Goal: Check status: Check status

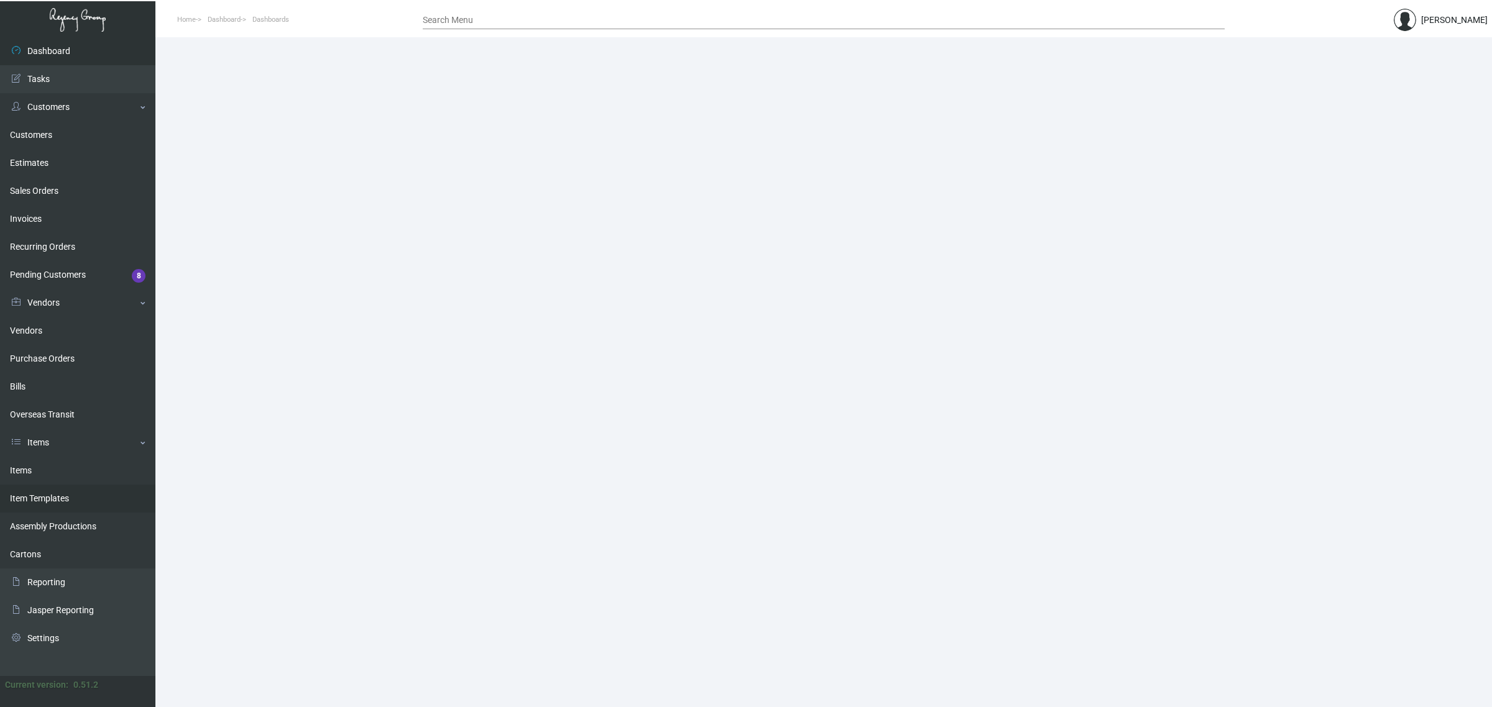
click at [54, 485] on link "Item Templates" at bounding box center [77, 499] width 155 height 28
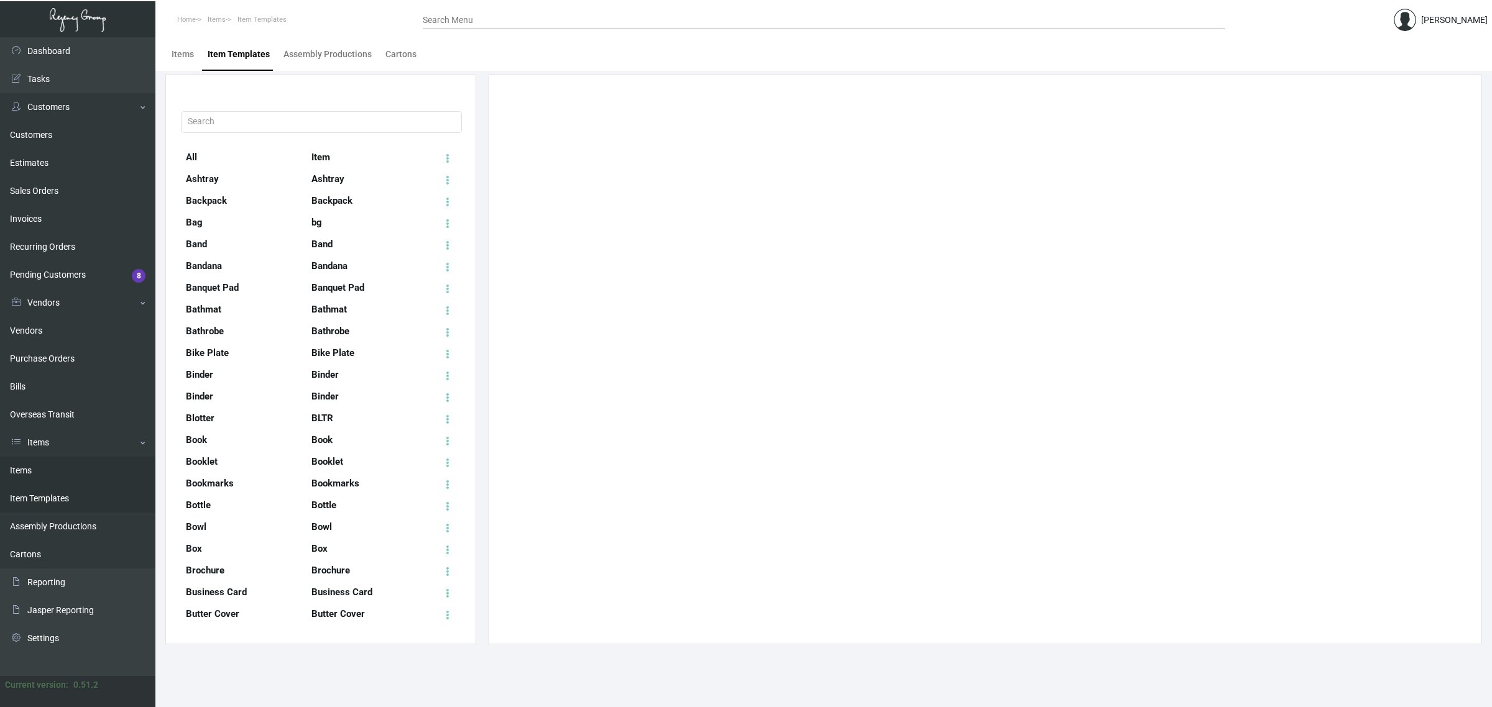
click at [47, 461] on link "Items" at bounding box center [77, 471] width 155 height 28
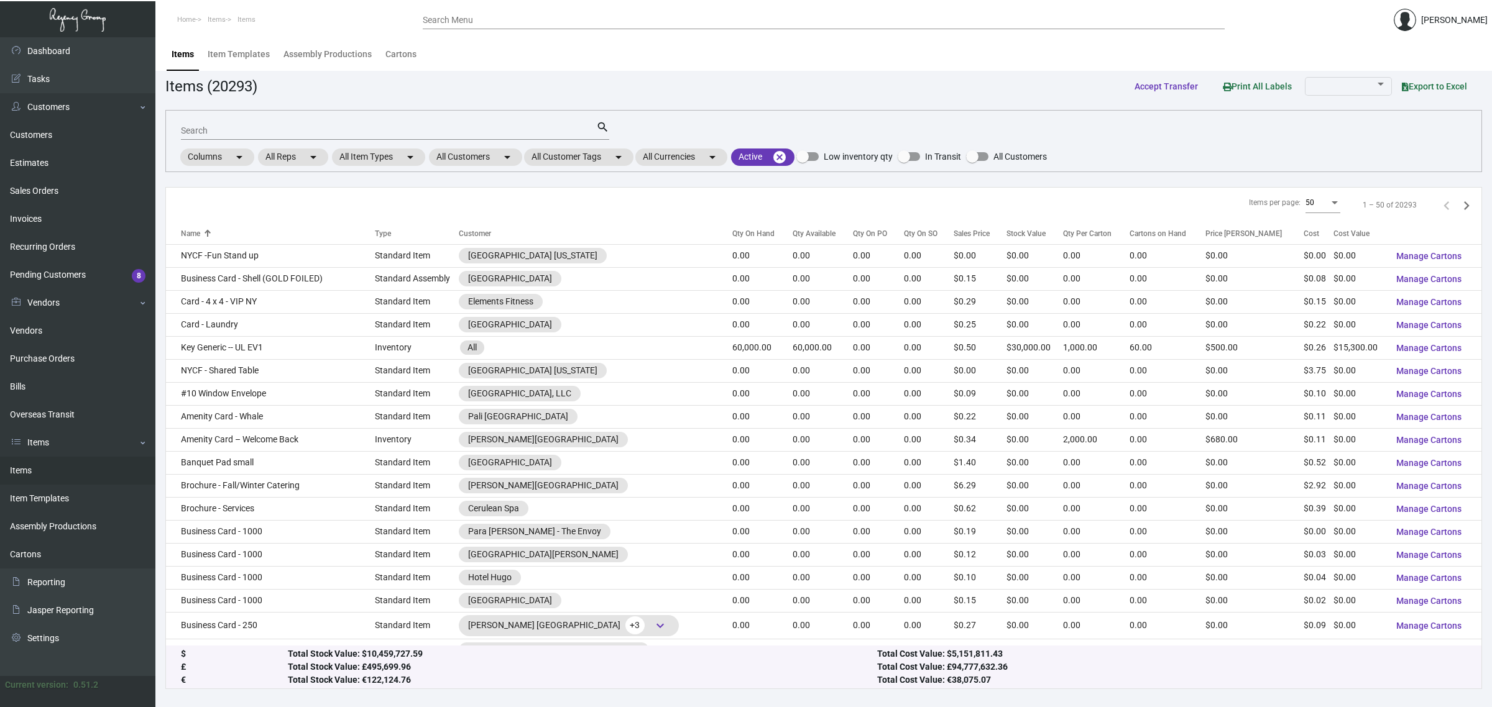
click at [296, 134] on div "Search" at bounding box center [388, 130] width 415 height 19
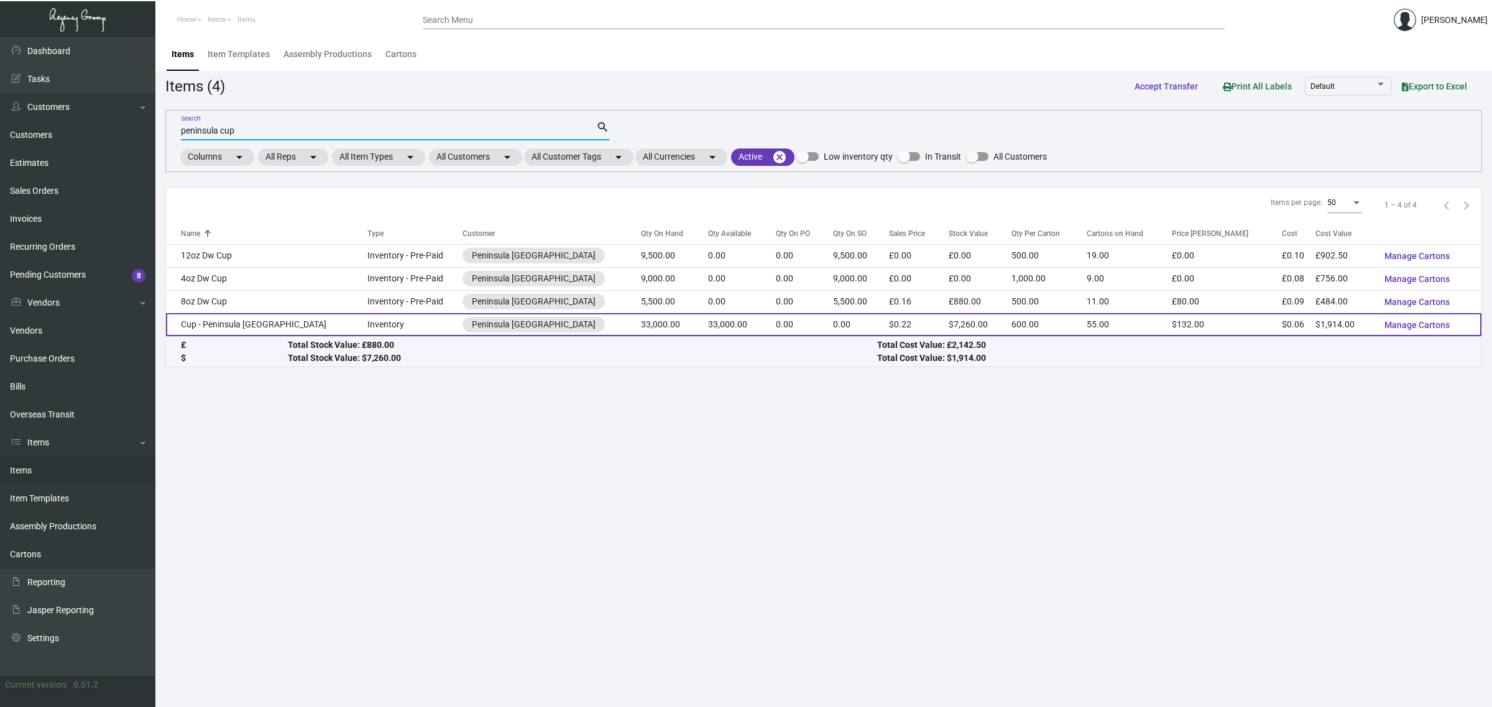
type input "peninsula cup"
click at [708, 324] on td "33,000.00" at bounding box center [742, 324] width 68 height 23
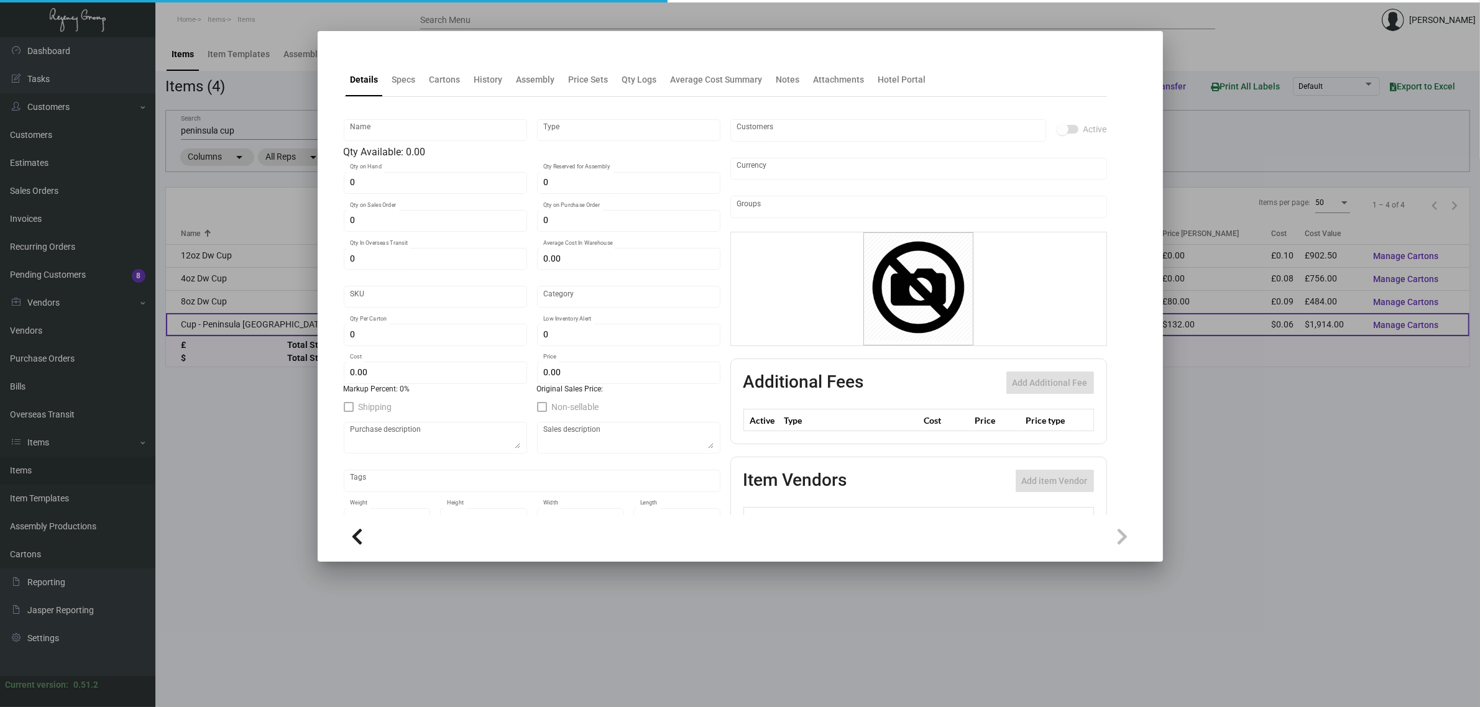
type input "Cup - Peninsula [GEOGRAPHIC_DATA]"
type input "Inventory"
type input "33,000"
type input "$ 0.058"
type input "Overseas"
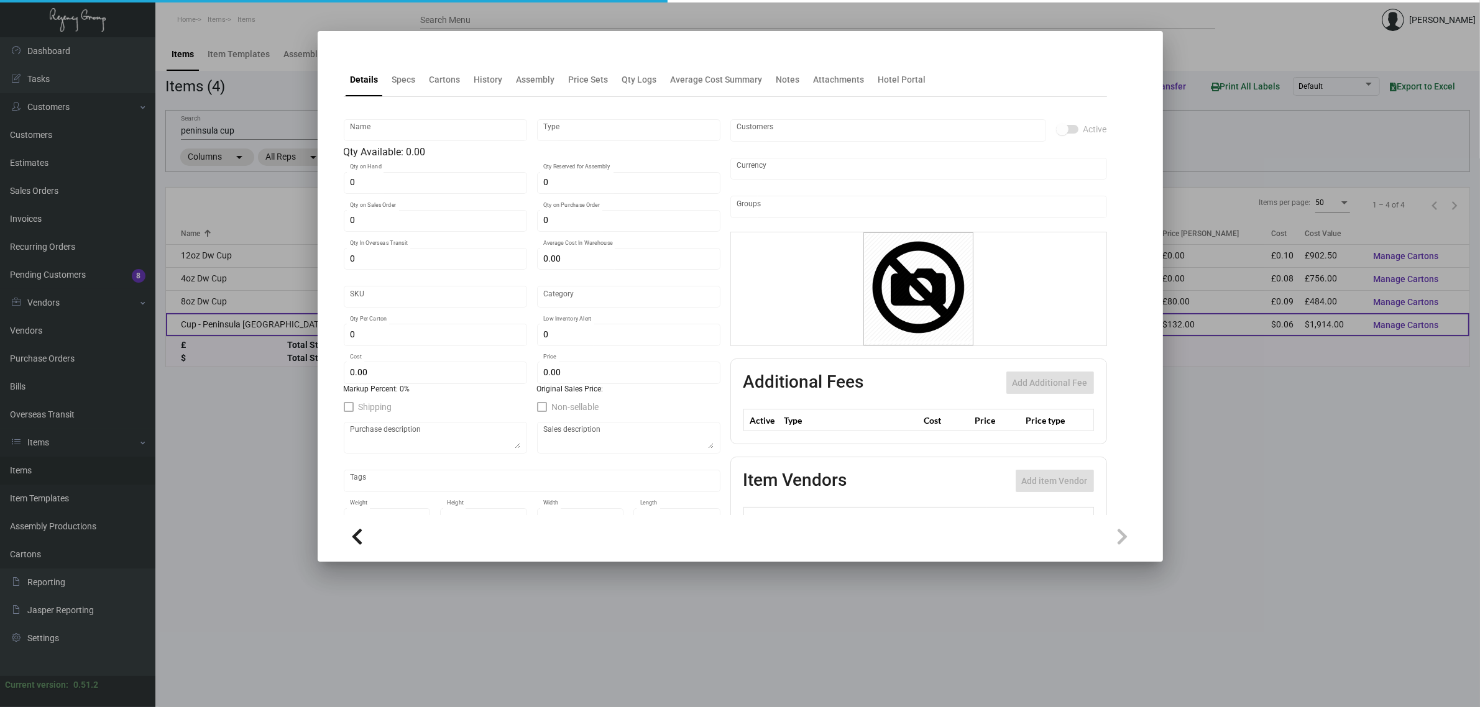
type input "600"
type input "$ 0.058"
type input "$ 0.22"
checkbox input "true"
type input "United States Dollar $"
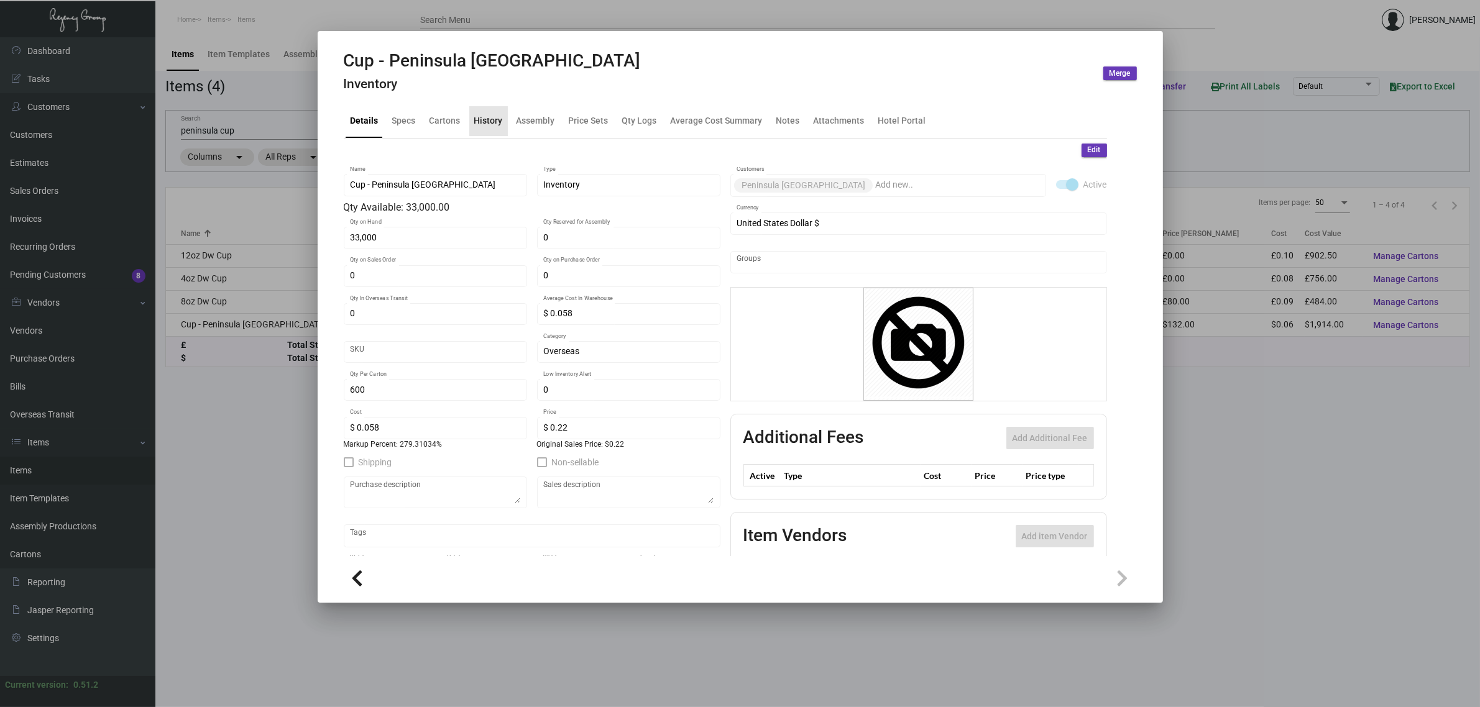
click at [488, 129] on div "History" at bounding box center [488, 121] width 39 height 30
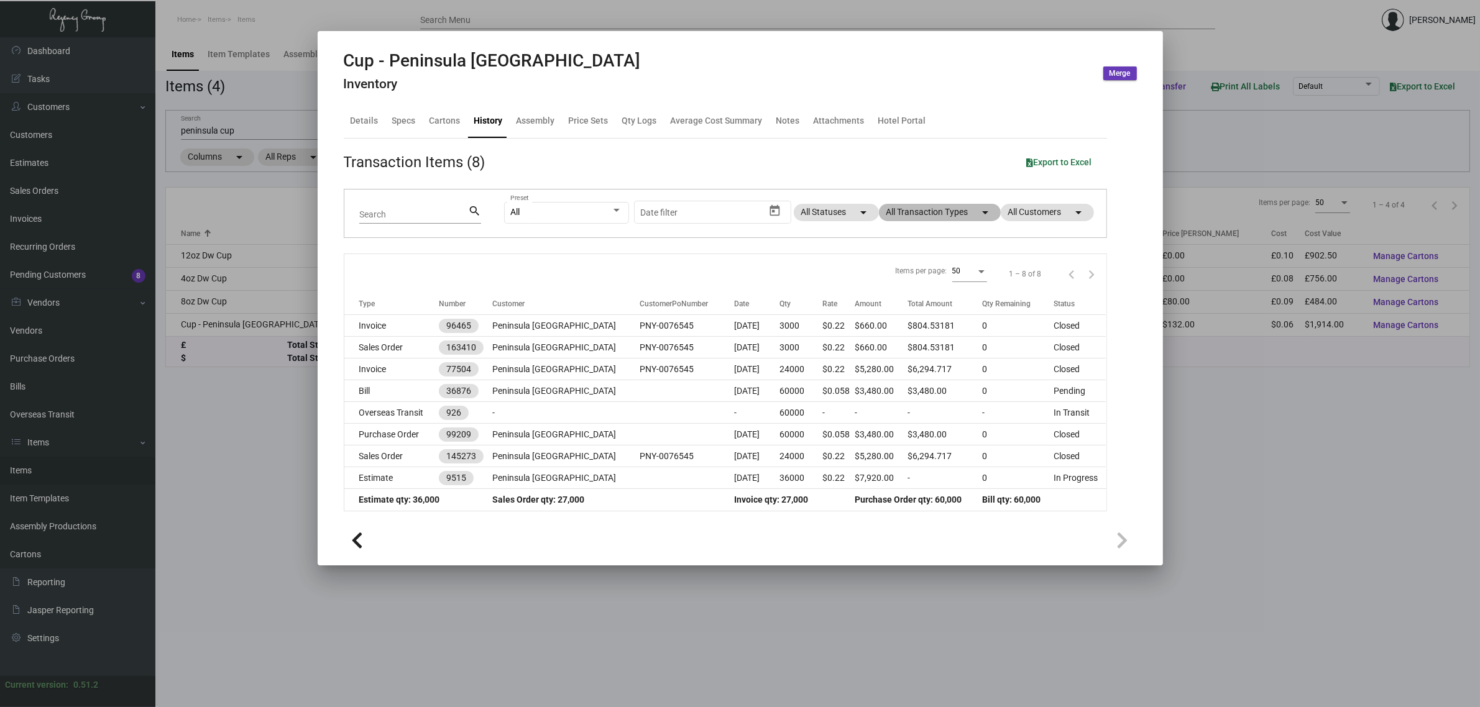
click at [927, 208] on mat-chip "All Transaction Types arrow_drop_down" at bounding box center [940, 212] width 122 height 17
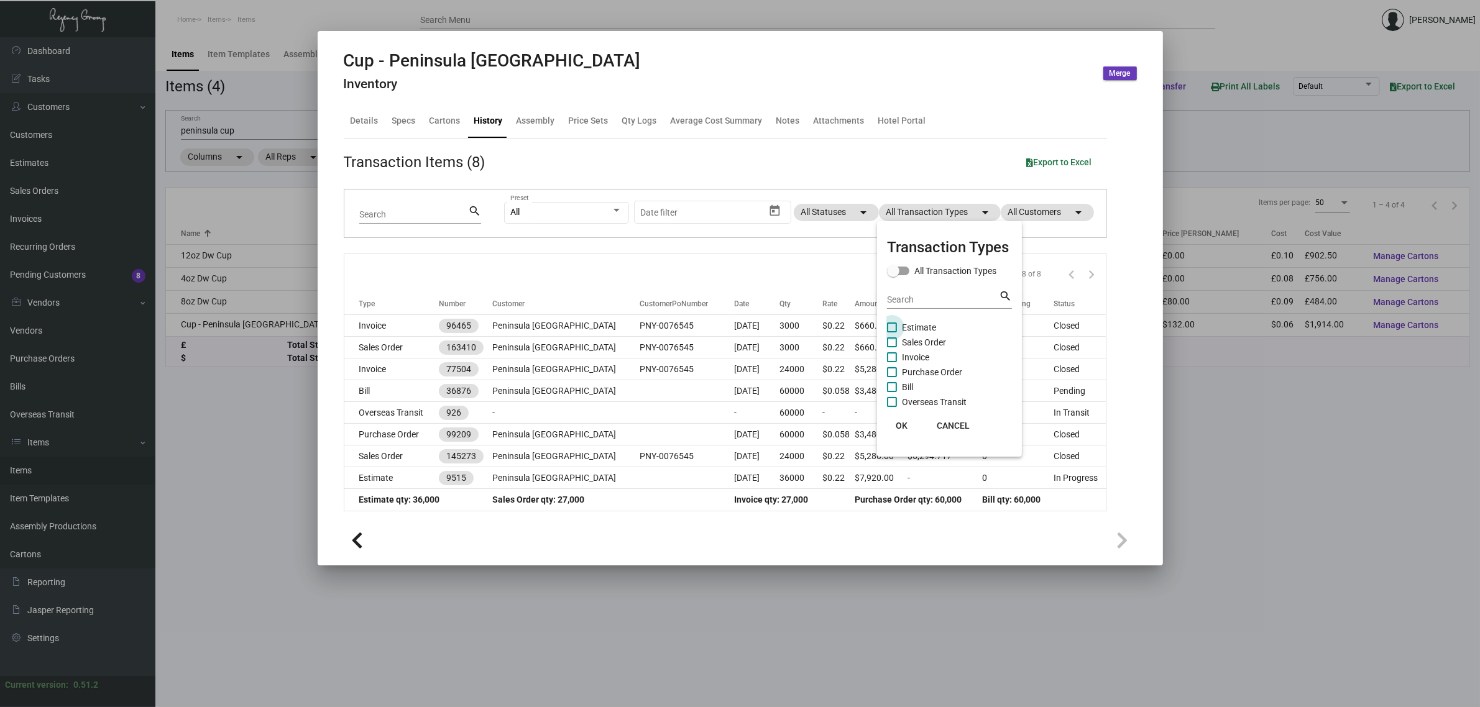
click at [920, 326] on span "Estimate" at bounding box center [919, 327] width 34 height 15
click at [892, 332] on input "Estimate" at bounding box center [891, 332] width 1 height 1
checkbox input "true"
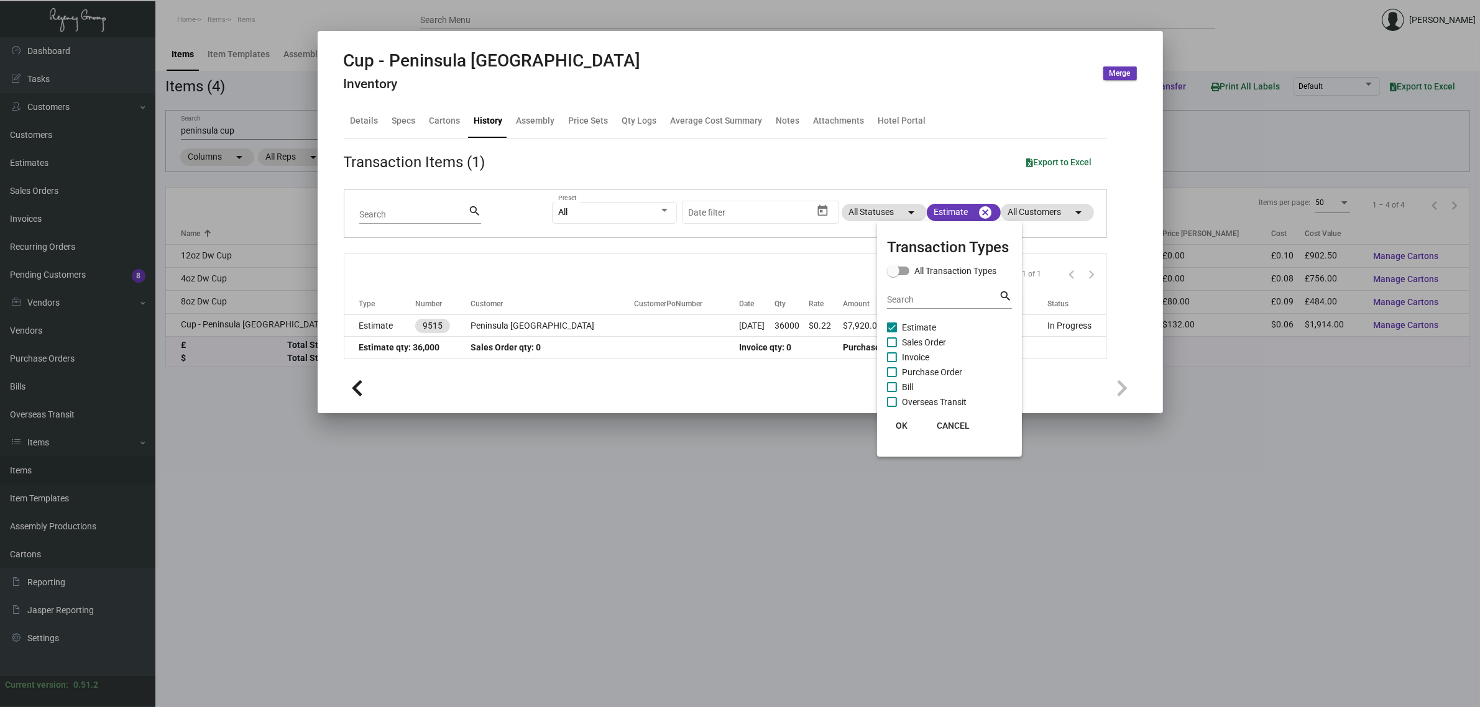
click at [926, 370] on span "Purchase Order" at bounding box center [932, 372] width 60 height 15
click at [892, 377] on input "Purchase Order" at bounding box center [891, 377] width 1 height 1
checkbox input "true"
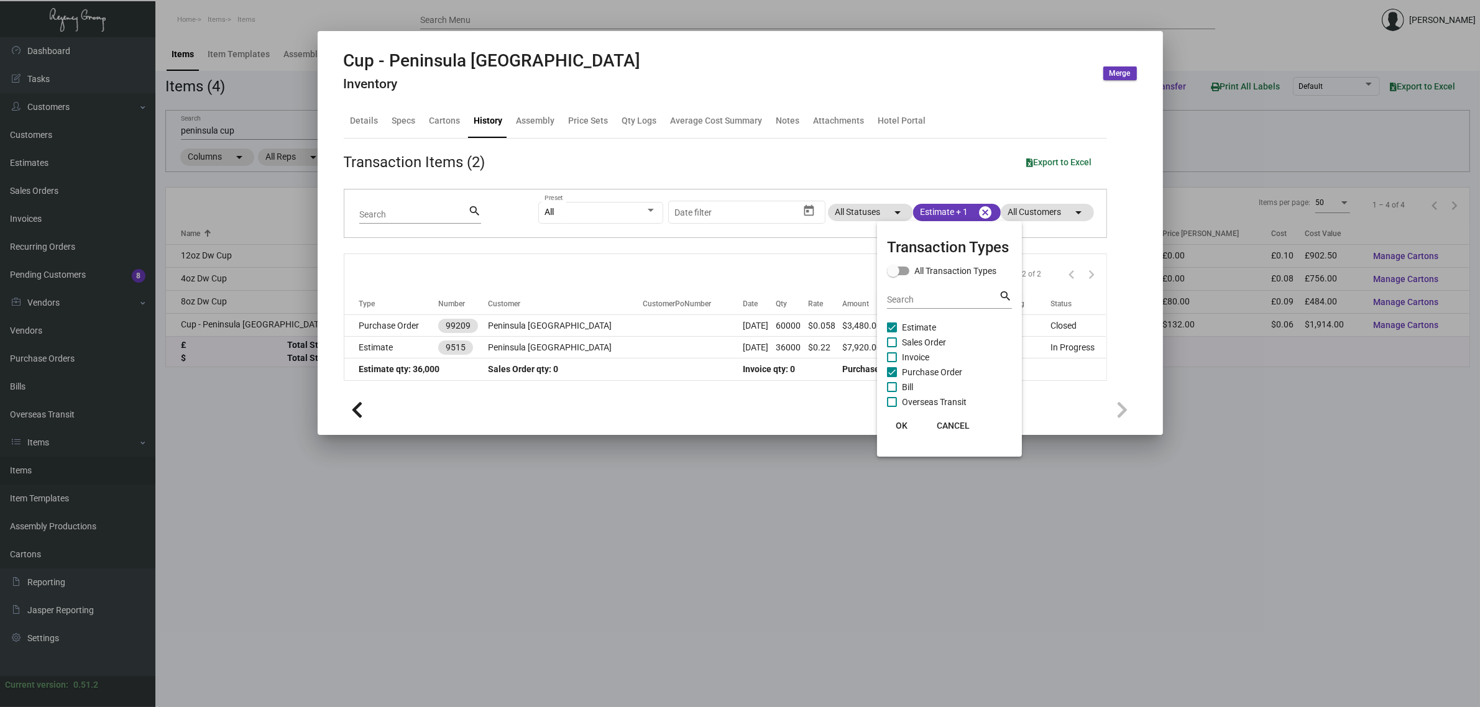
click at [731, 280] on div at bounding box center [740, 353] width 1480 height 707
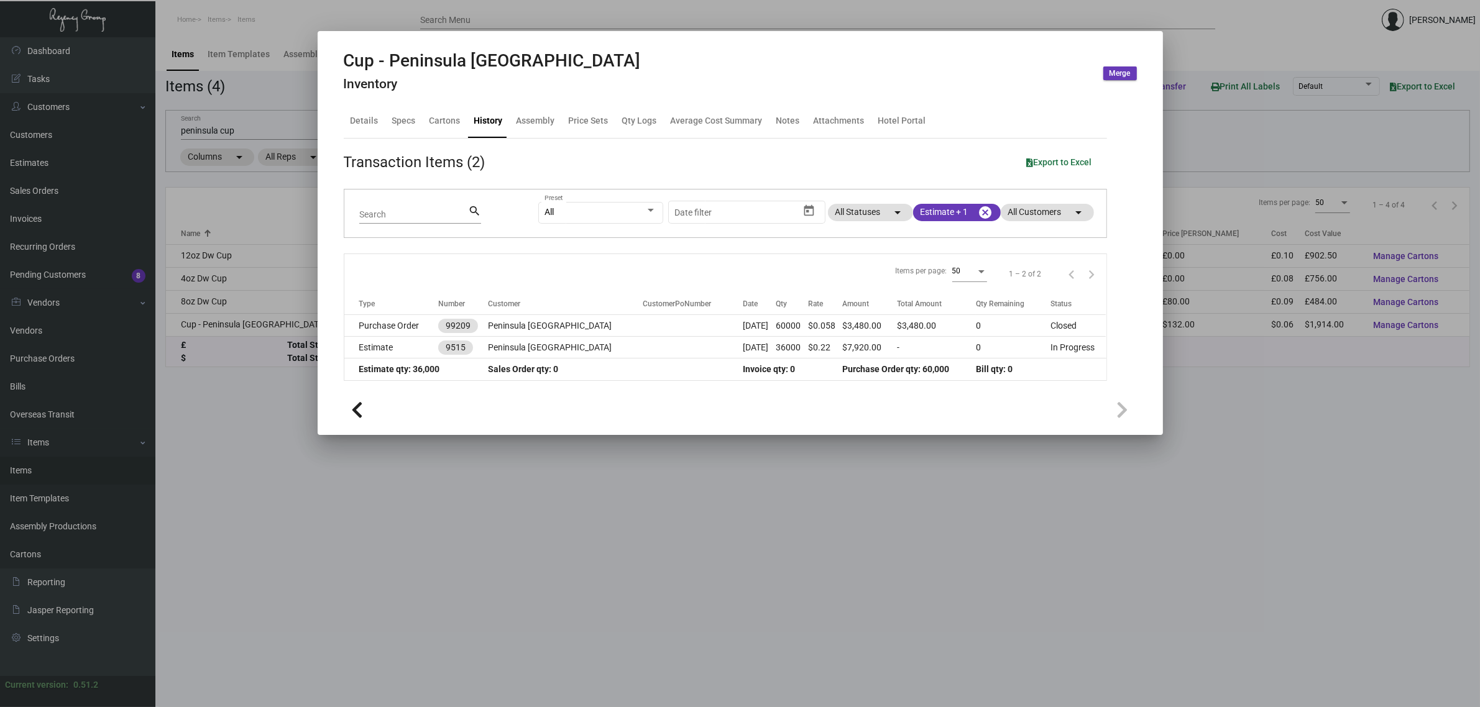
click at [602, 272] on div "Items per page: 50 1 – 2 of 2" at bounding box center [725, 273] width 762 height 39
click at [412, 271] on div "Items per page: 50 1 – 2 of 2" at bounding box center [725, 273] width 762 height 39
click at [818, 268] on div "Items per page: 50 1 – 2 of 2" at bounding box center [725, 273] width 762 height 39
